Goal: Use online tool/utility: Utilize a website feature to perform a specific function

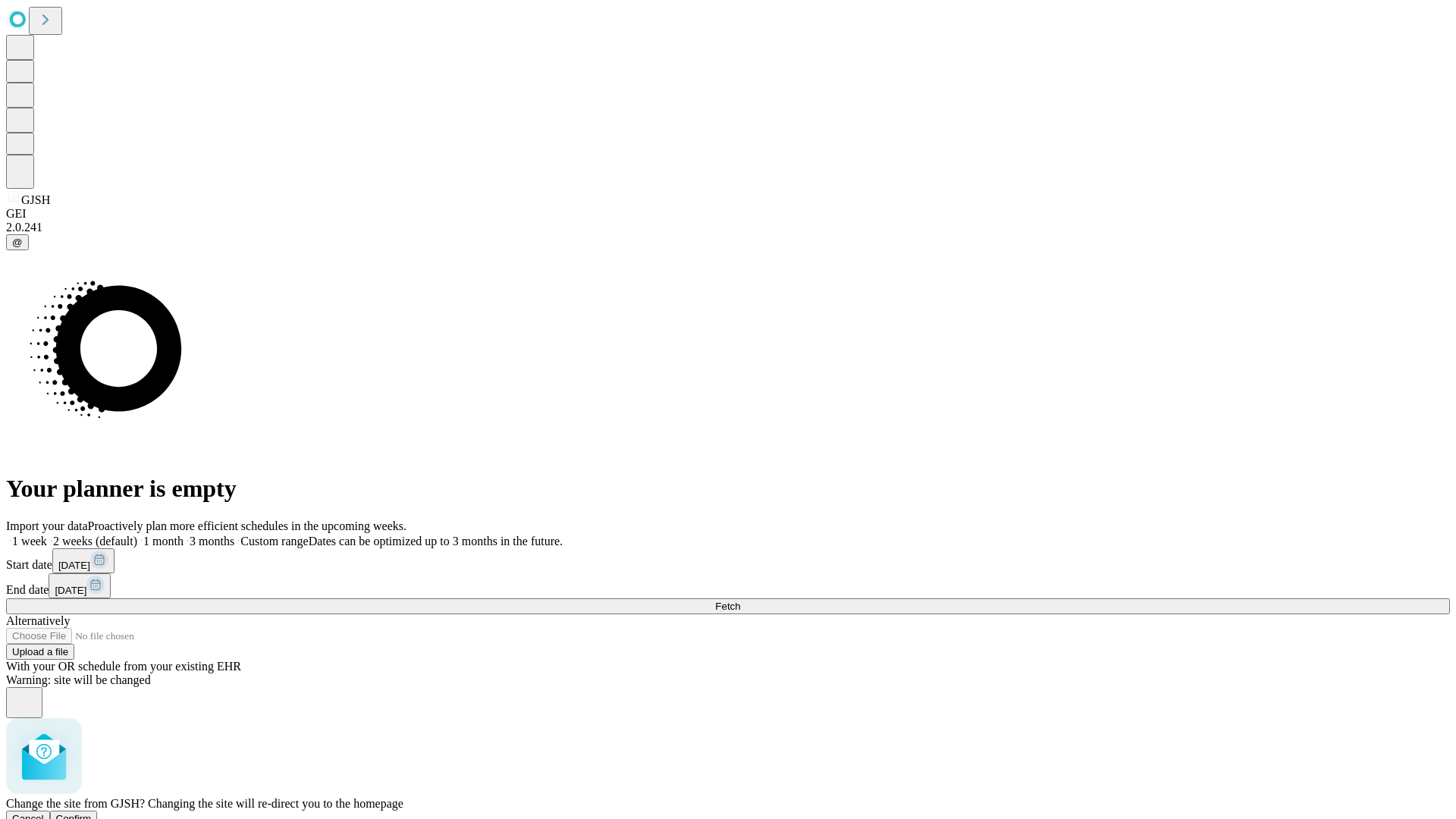
click at [92, 813] on span "Confirm" at bounding box center [74, 818] width 36 height 11
click at [137, 535] on label "2 weeks (default)" at bounding box center [92, 541] width 90 height 13
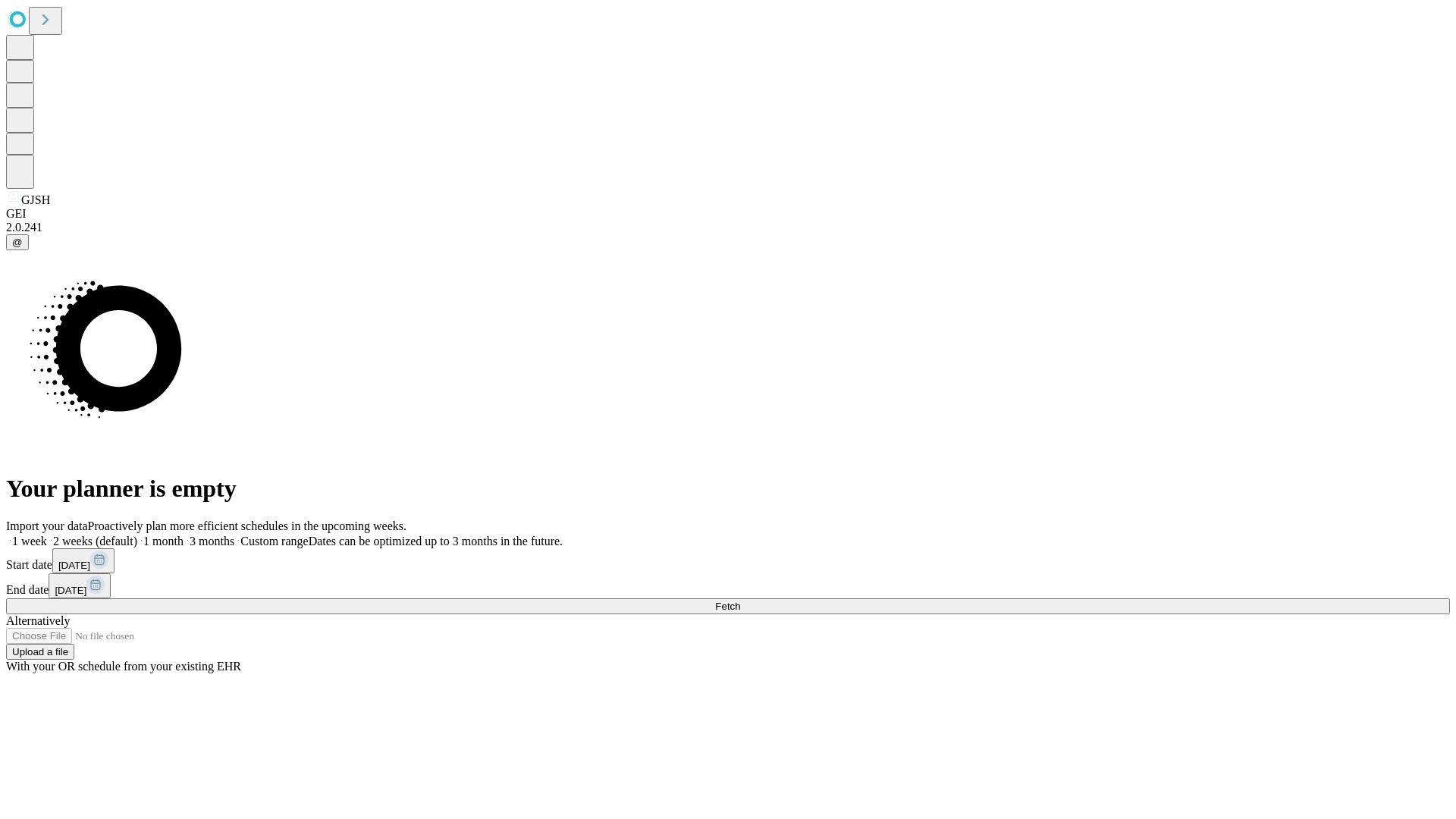
click at [741, 601] on span "Fetch" at bounding box center [728, 606] width 25 height 11
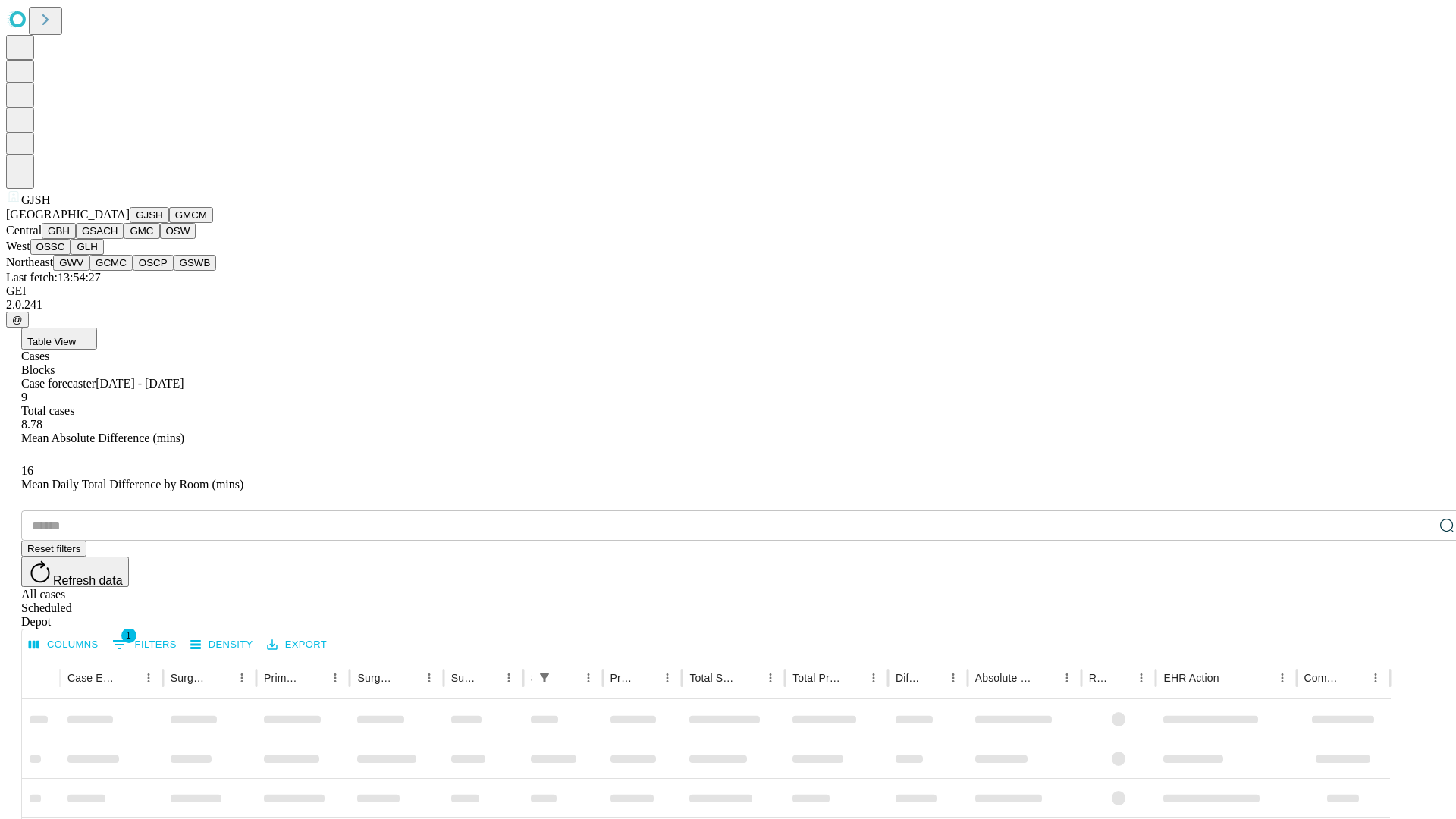
click at [169, 223] on button "GMCM" at bounding box center [191, 215] width 44 height 16
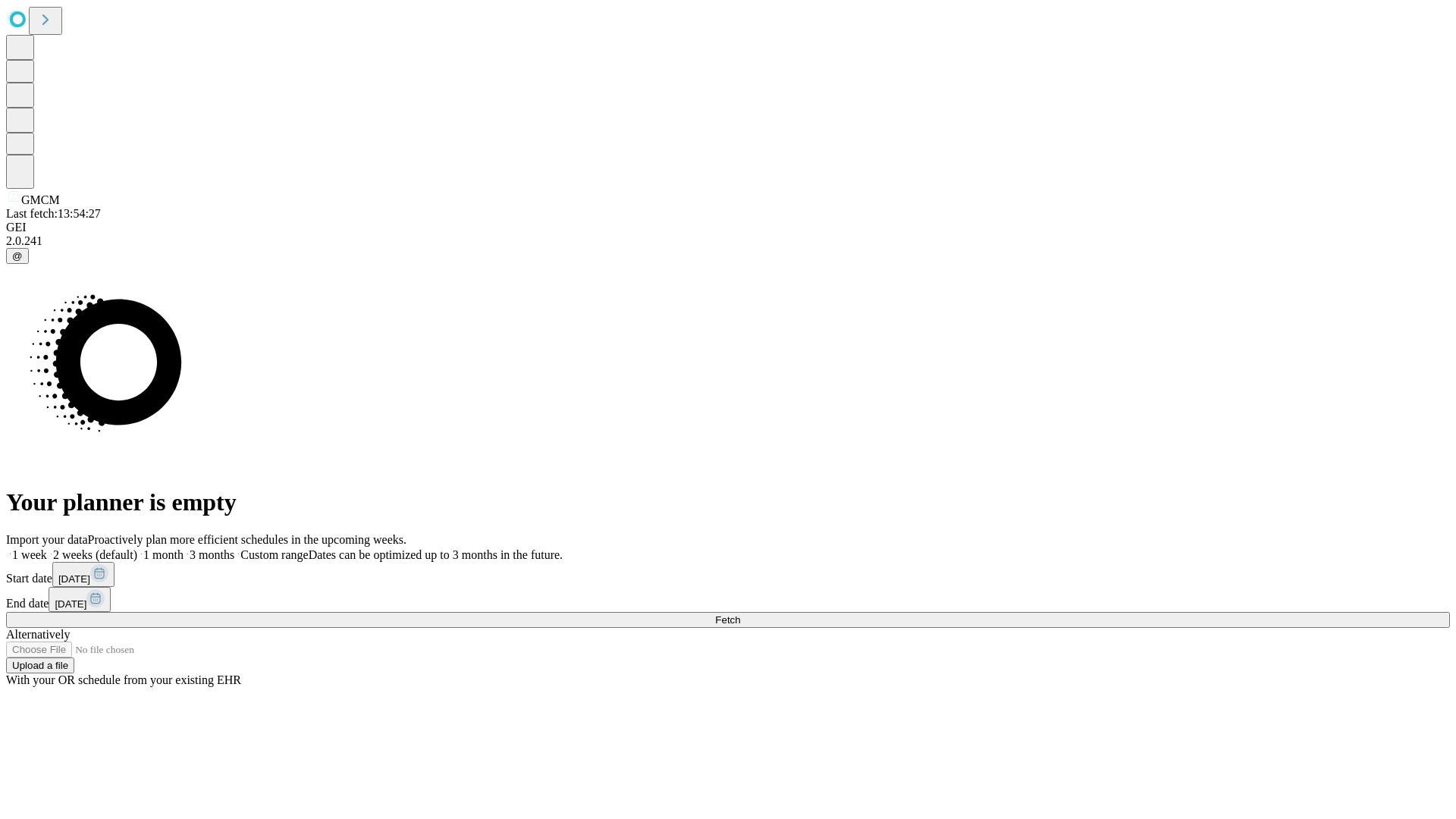
click at [137, 549] on label "2 weeks (default)" at bounding box center [92, 555] width 90 height 13
click at [741, 615] on span "Fetch" at bounding box center [728, 620] width 25 height 11
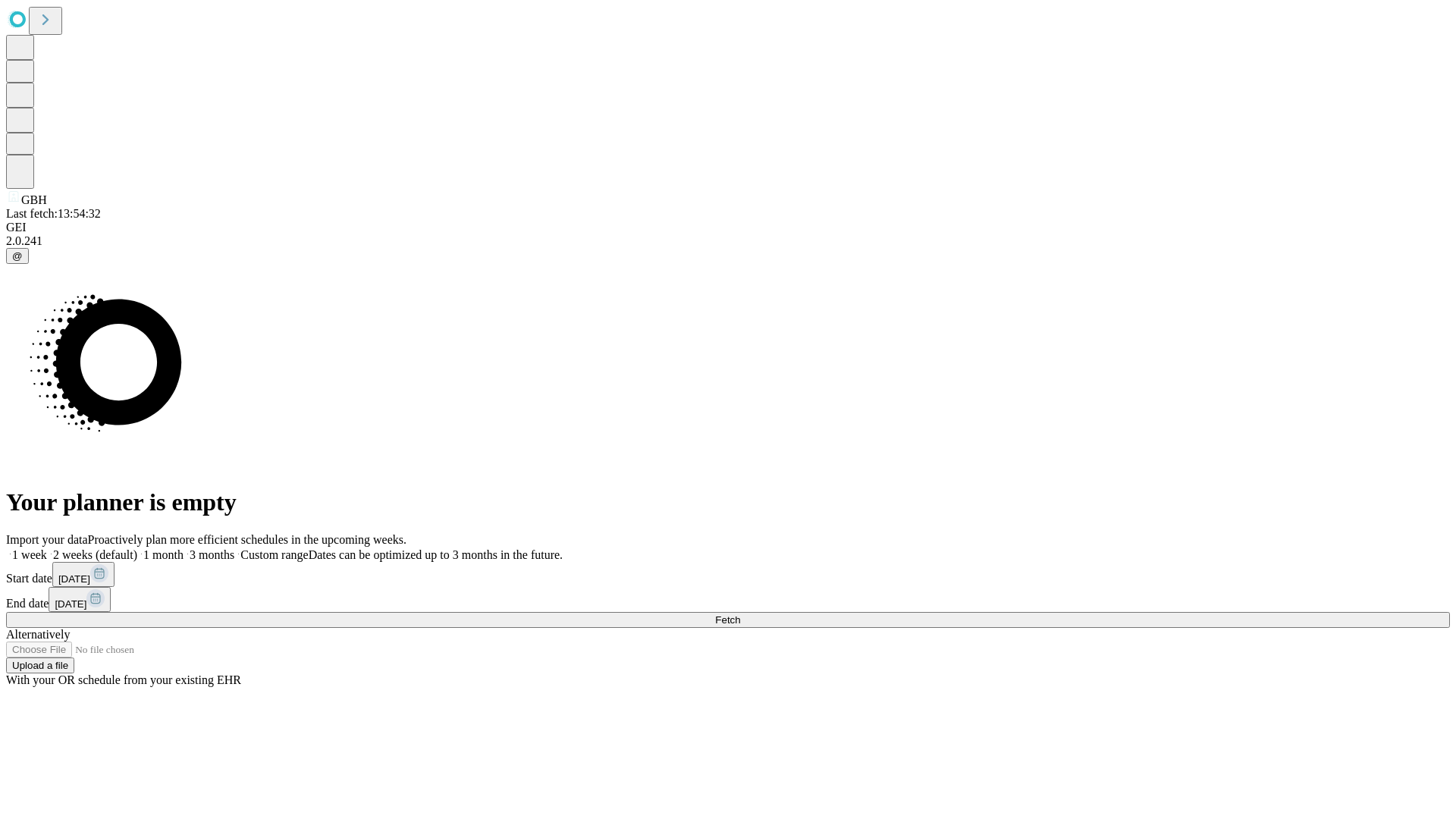
click at [137, 549] on label "2 weeks (default)" at bounding box center [92, 555] width 90 height 13
click at [741, 615] on span "Fetch" at bounding box center [728, 620] width 25 height 11
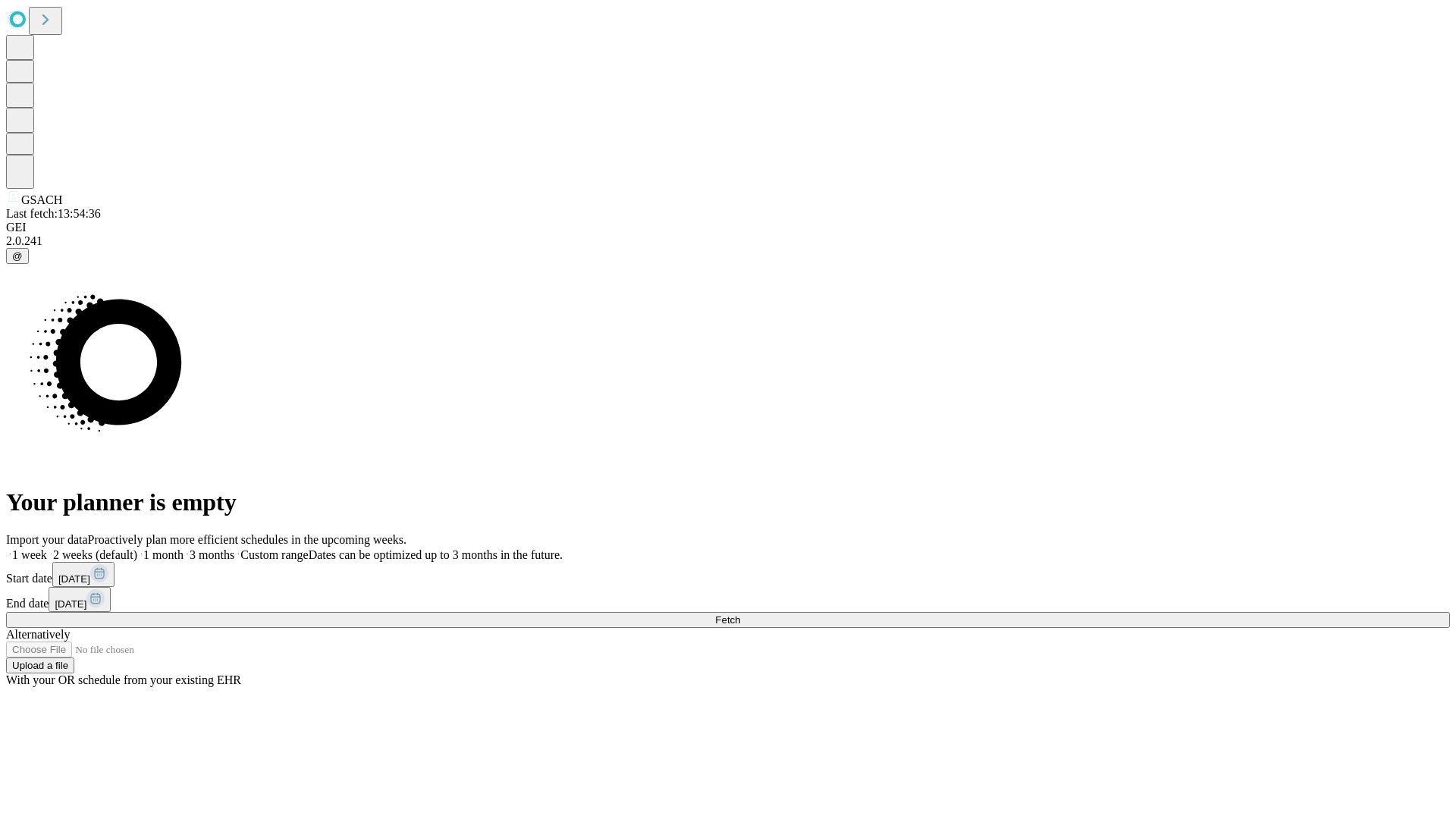
click at [137, 549] on label "2 weeks (default)" at bounding box center [92, 555] width 90 height 13
click at [741, 615] on span "Fetch" at bounding box center [728, 620] width 25 height 11
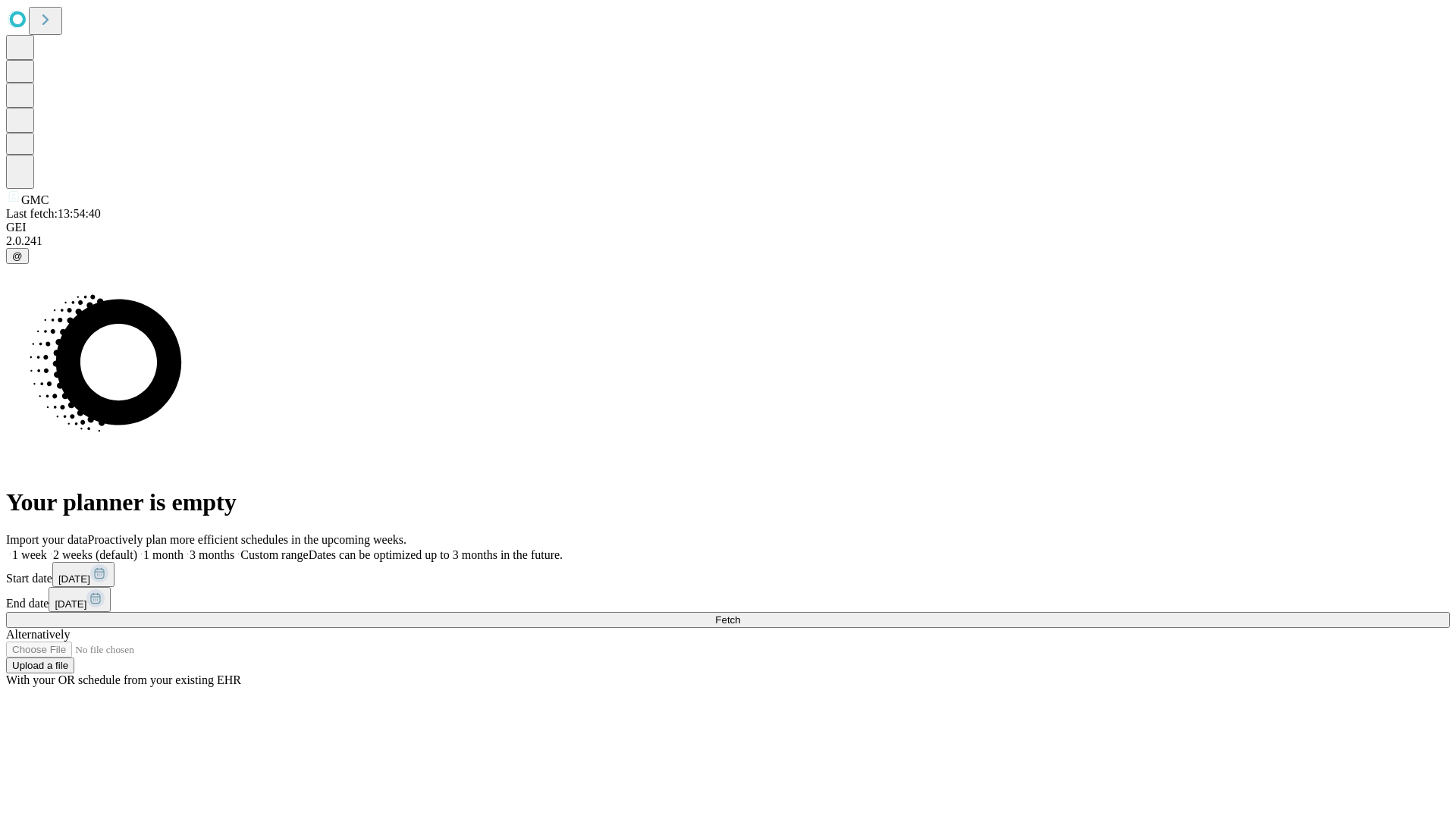
click at [137, 549] on label "2 weeks (default)" at bounding box center [92, 555] width 90 height 13
click at [741, 615] on span "Fetch" at bounding box center [728, 620] width 25 height 11
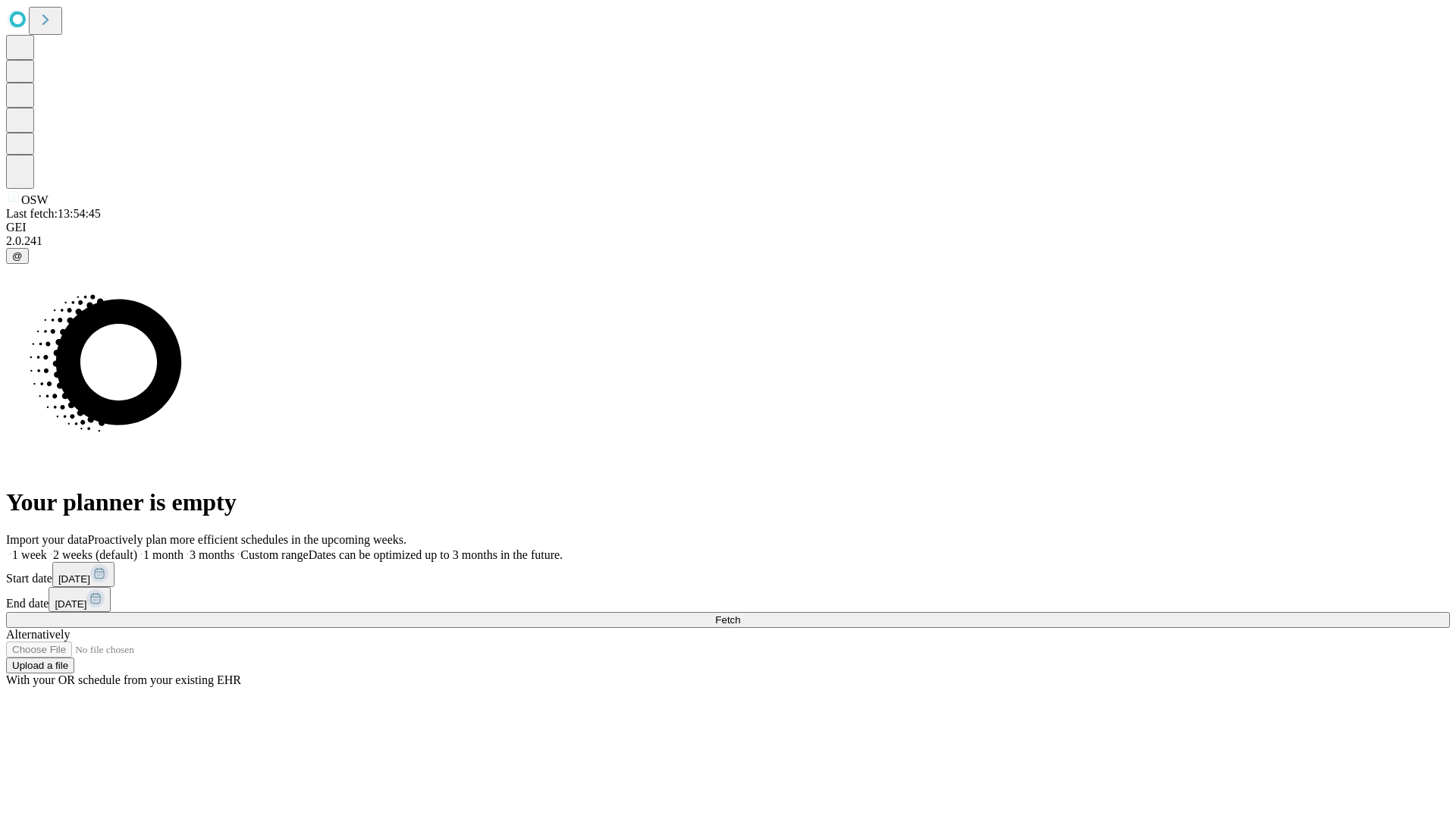
click at [137, 549] on label "2 weeks (default)" at bounding box center [92, 555] width 90 height 13
click at [741, 615] on span "Fetch" at bounding box center [728, 620] width 25 height 11
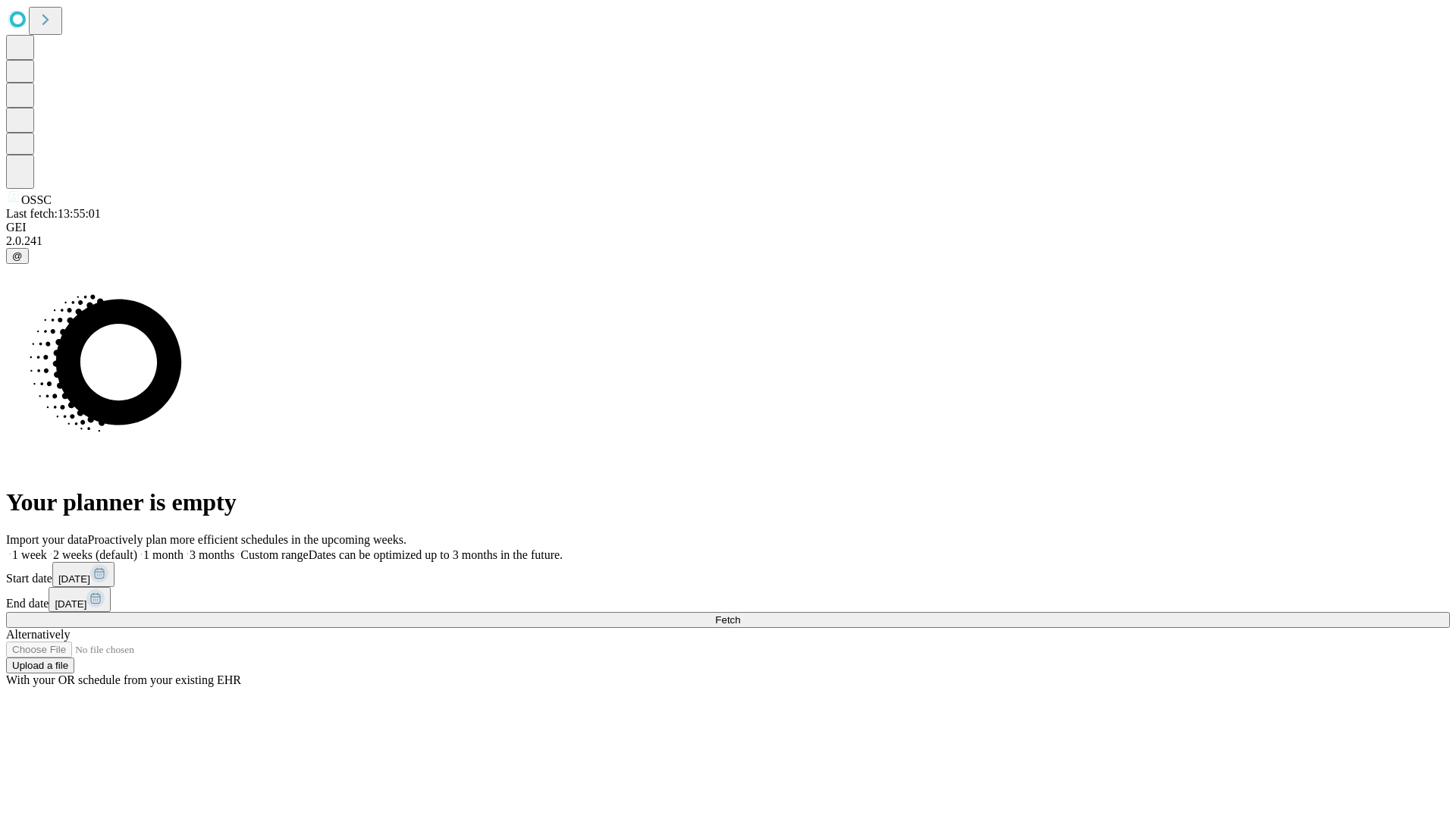
click at [137, 549] on label "2 weeks (default)" at bounding box center [92, 555] width 90 height 13
click at [741, 615] on span "Fetch" at bounding box center [728, 620] width 25 height 11
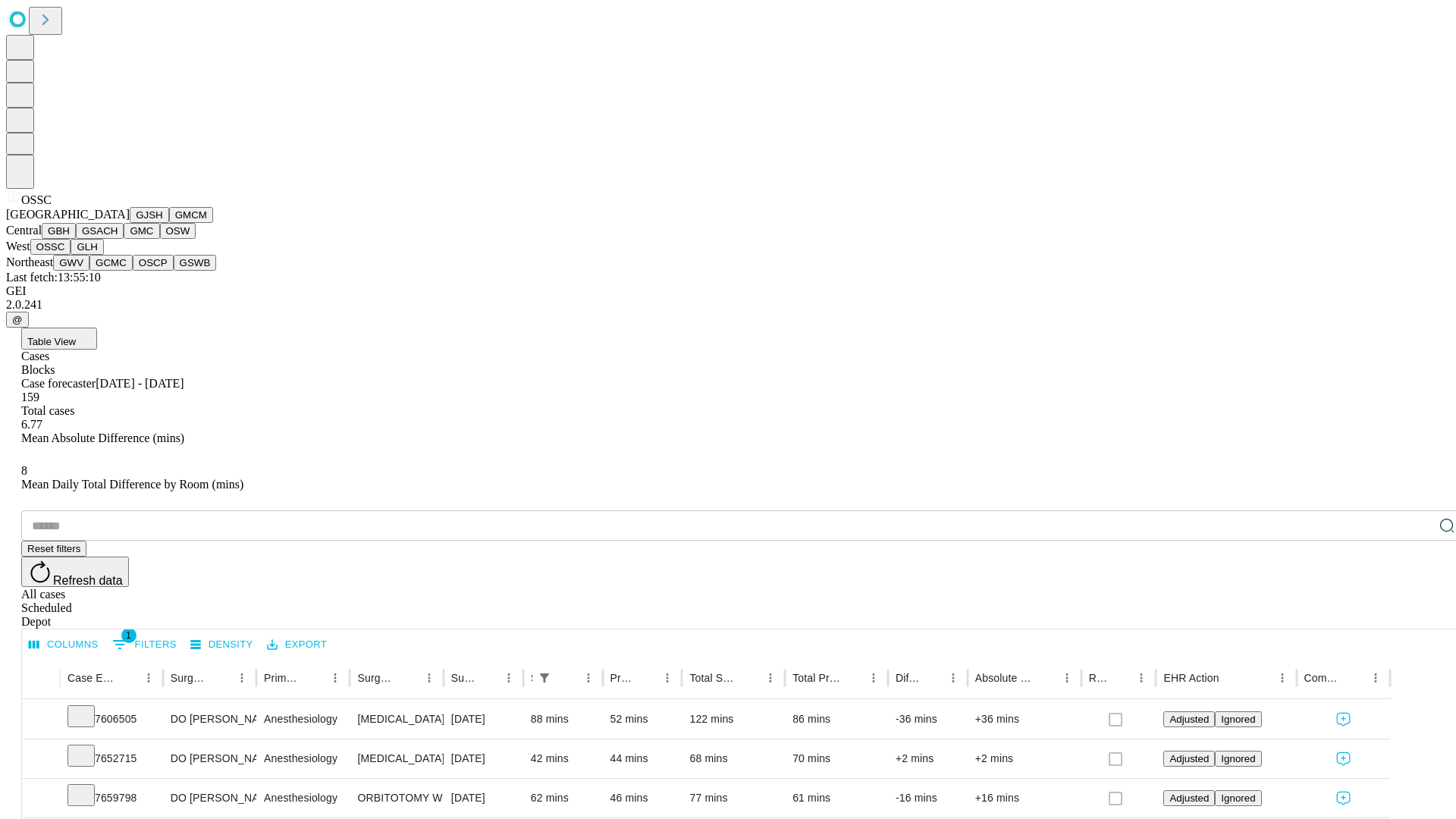
click at [103, 255] on button "GLH" at bounding box center [87, 247] width 33 height 16
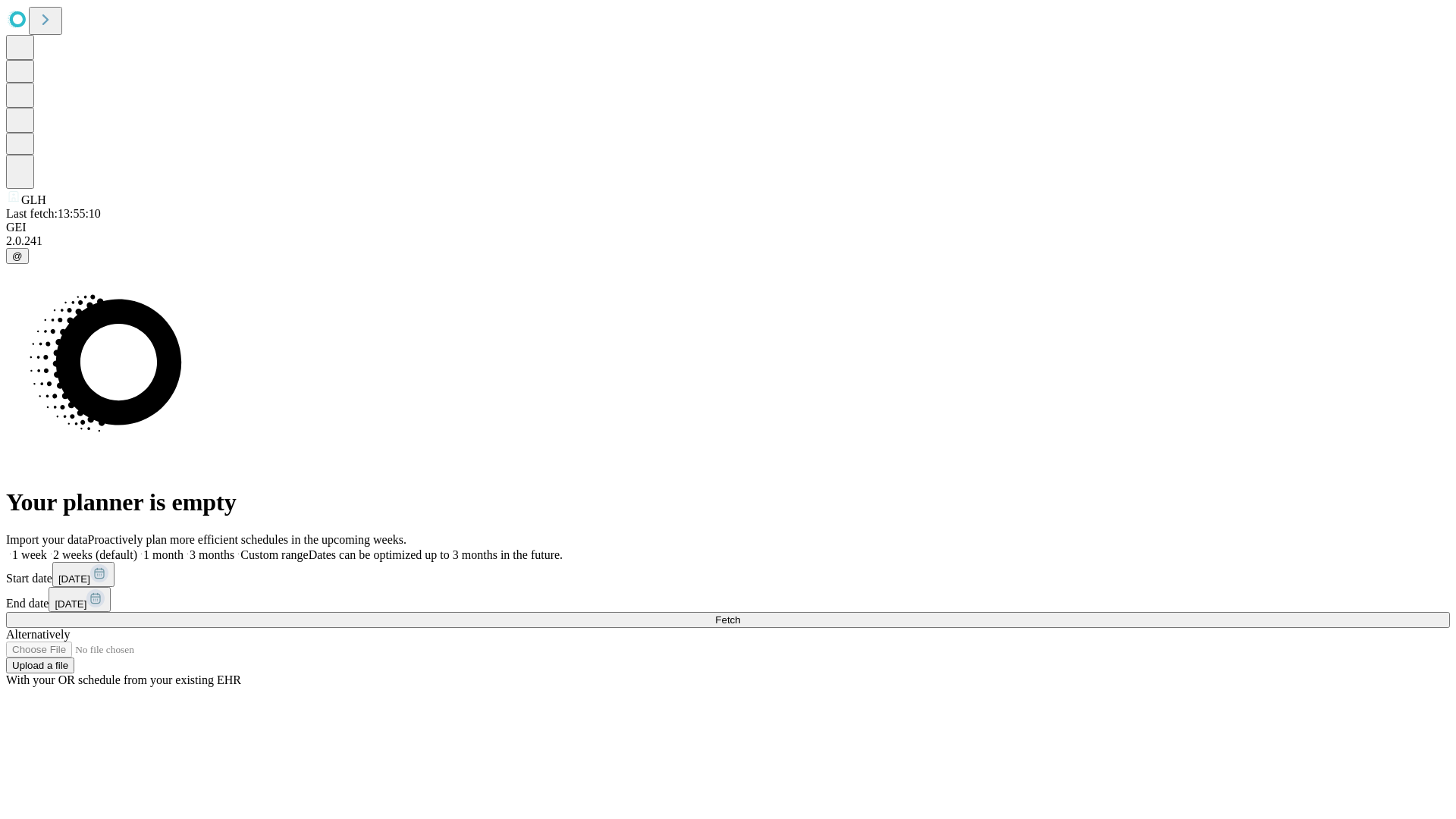
click at [137, 549] on label "2 weeks (default)" at bounding box center [92, 555] width 90 height 13
click at [741, 615] on span "Fetch" at bounding box center [728, 620] width 25 height 11
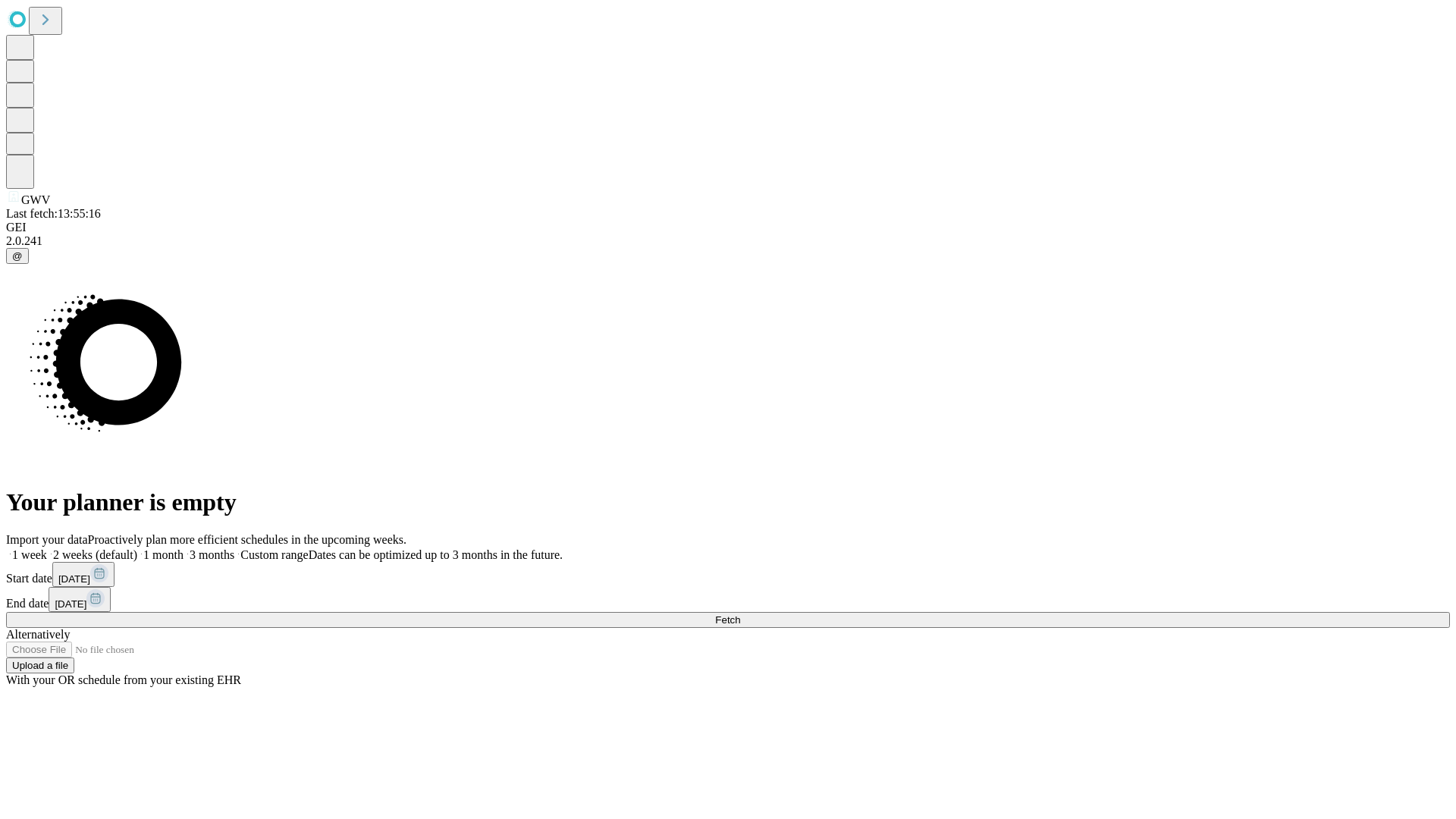
click at [137, 549] on label "2 weeks (default)" at bounding box center [92, 555] width 90 height 13
click at [741, 615] on span "Fetch" at bounding box center [728, 620] width 25 height 11
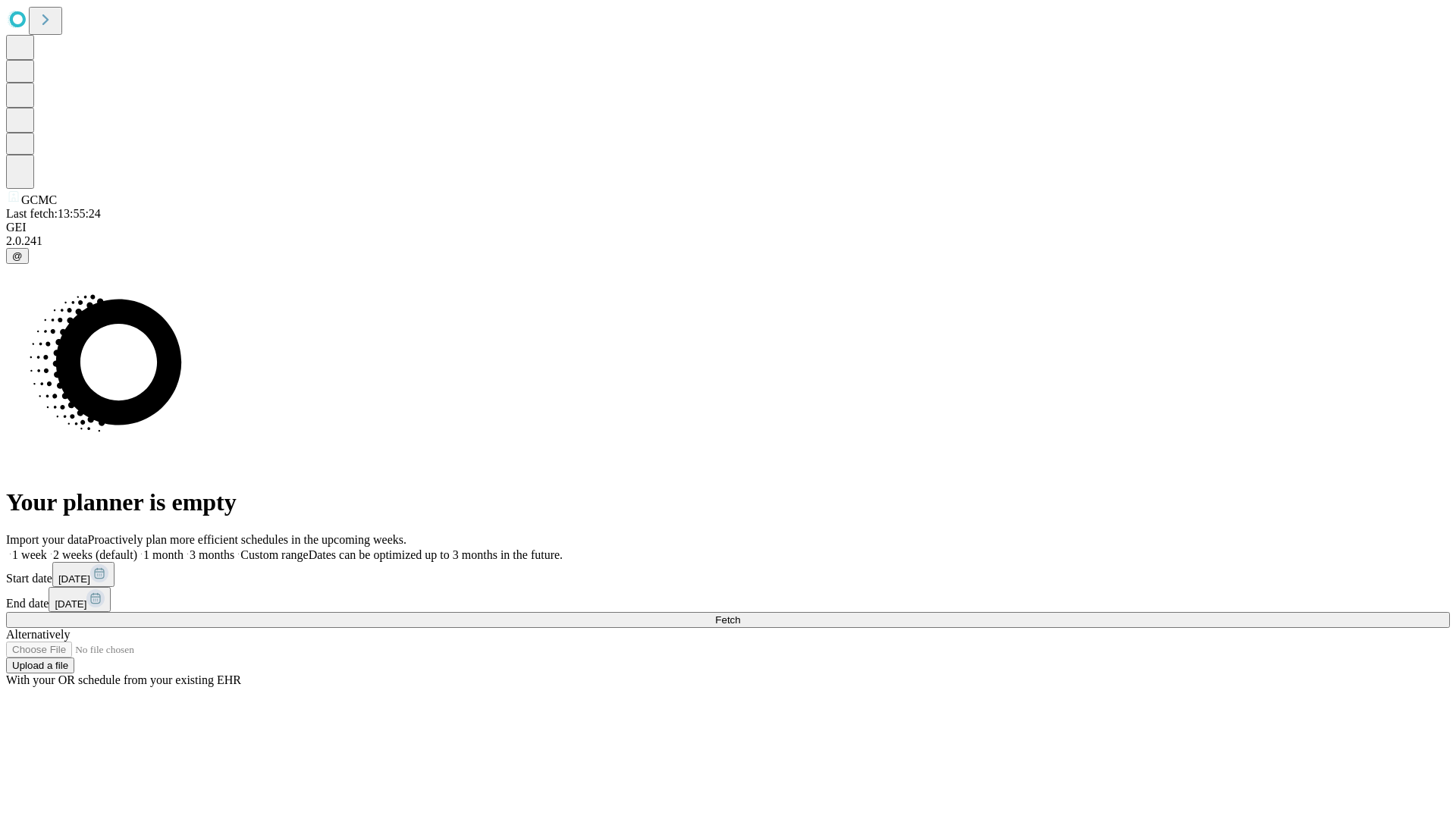
click at [137, 549] on label "2 weeks (default)" at bounding box center [92, 555] width 90 height 13
click at [741, 615] on span "Fetch" at bounding box center [728, 620] width 25 height 11
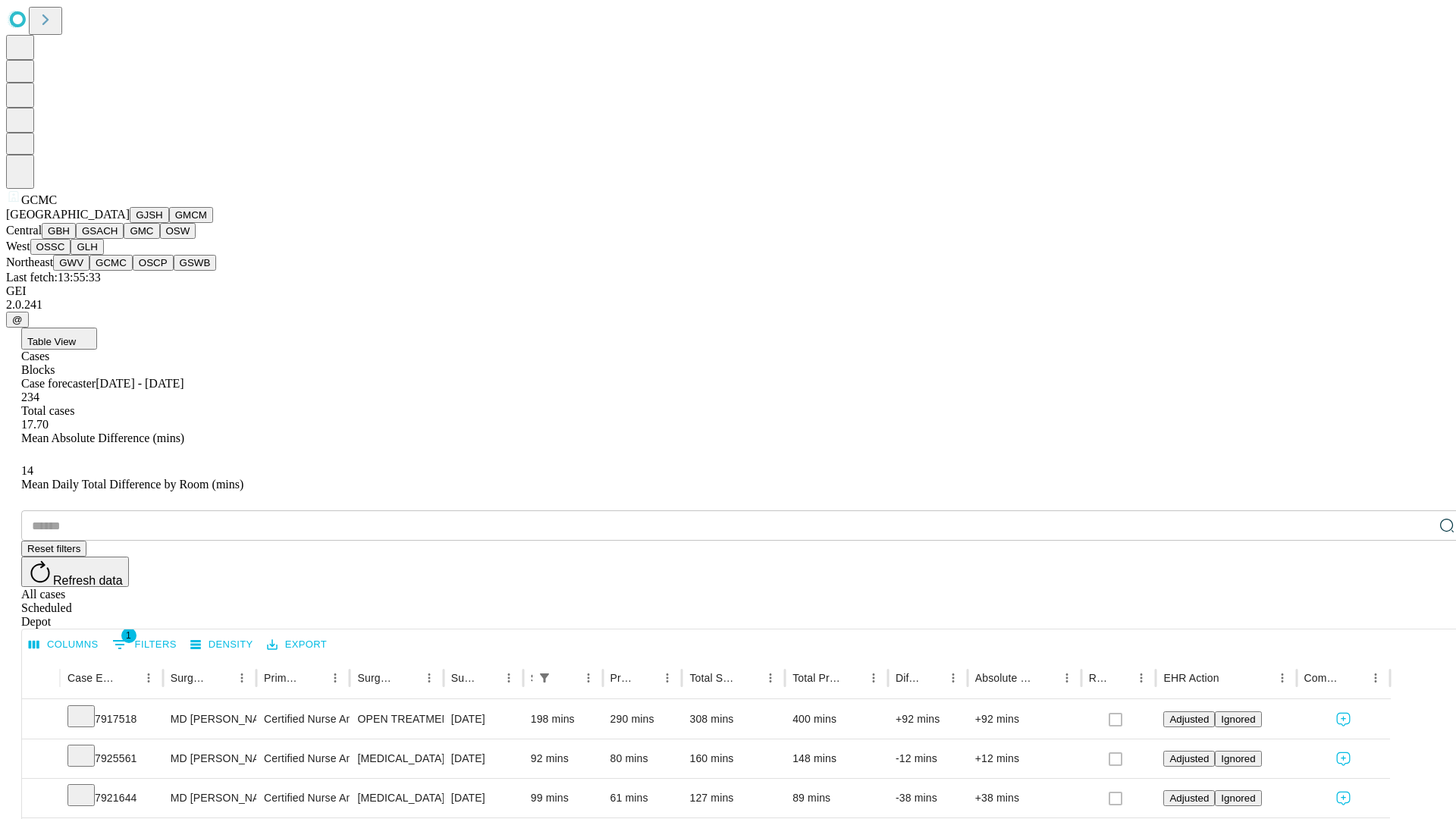
click at [133, 271] on button "OSCP" at bounding box center [153, 263] width 41 height 16
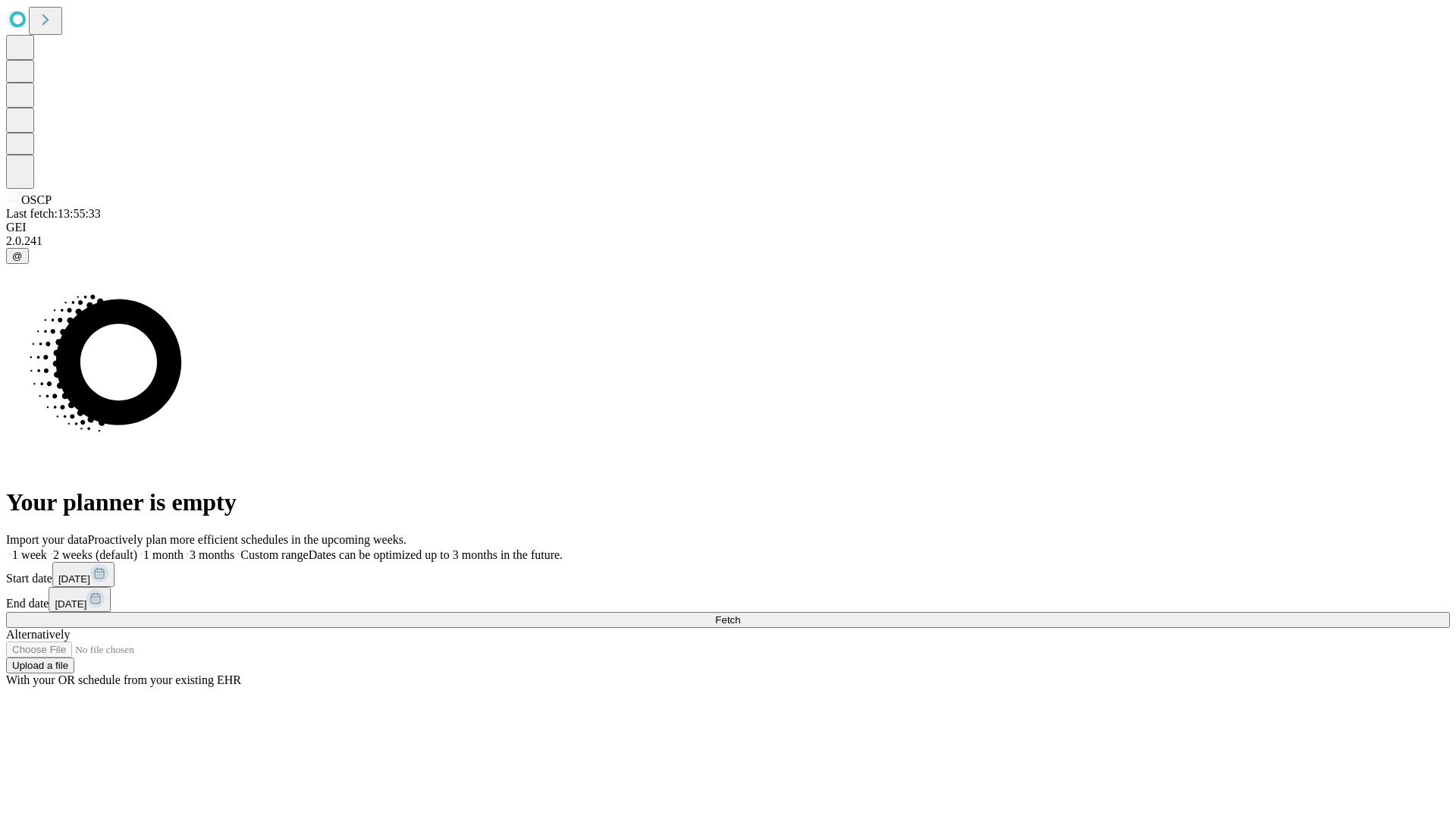
click at [137, 549] on label "2 weeks (default)" at bounding box center [92, 555] width 90 height 13
click at [741, 615] on span "Fetch" at bounding box center [728, 620] width 25 height 11
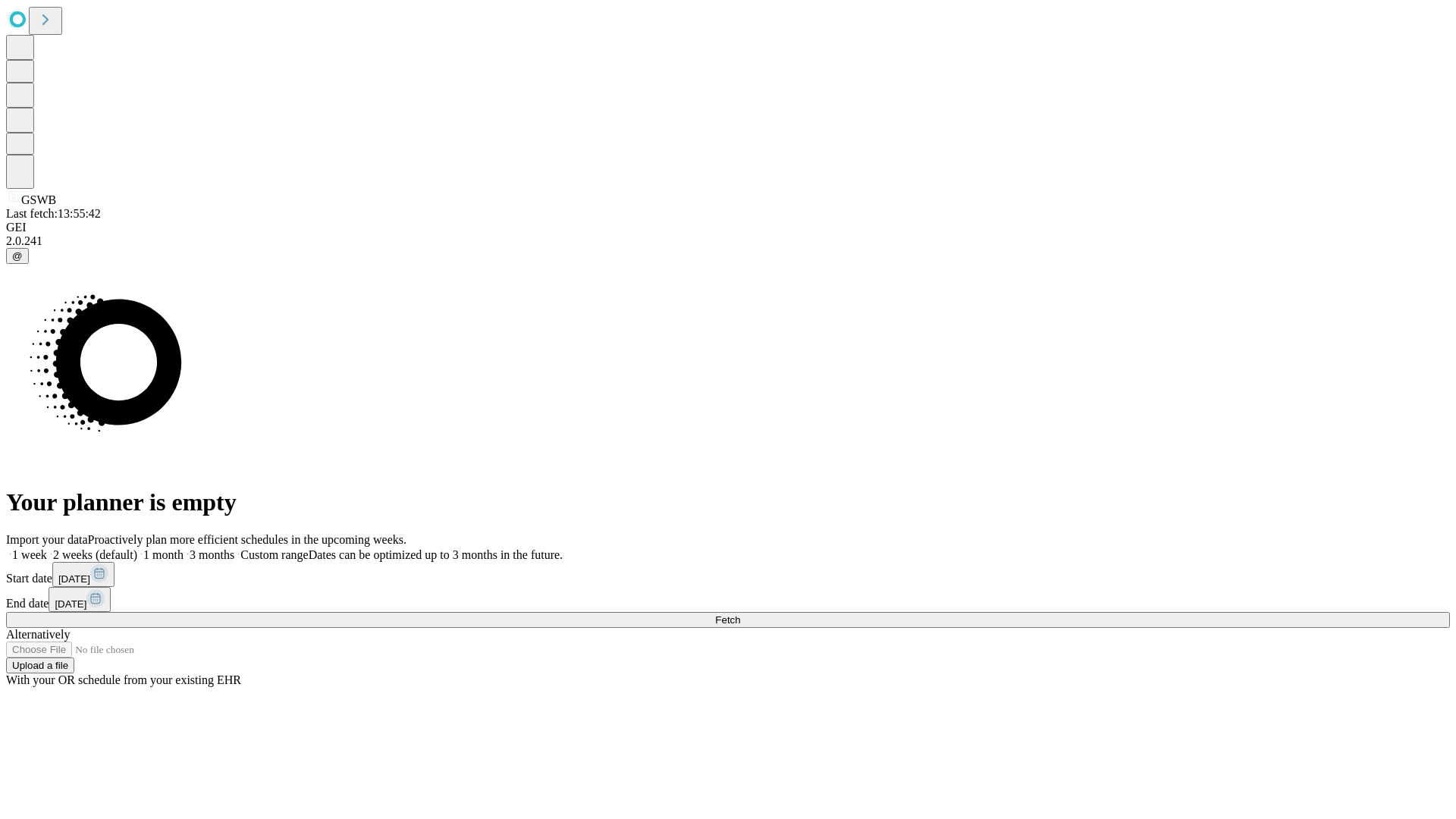
click at [137, 549] on label "2 weeks (default)" at bounding box center [92, 555] width 90 height 13
click at [741, 615] on span "Fetch" at bounding box center [728, 620] width 25 height 11
